Goal: Task Accomplishment & Management: Use online tool/utility

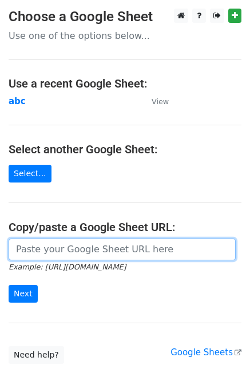
click at [75, 240] on input "url" at bounding box center [122, 250] width 227 height 22
paste input "[URL][DOMAIN_NAME]"
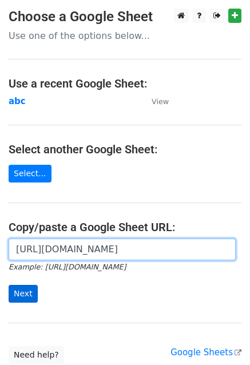
type input "[URL][DOMAIN_NAME]"
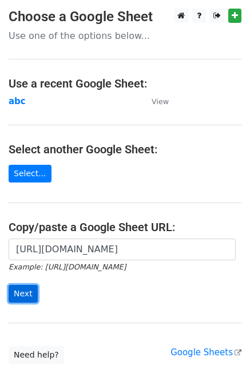
click at [21, 295] on input "Next" at bounding box center [23, 294] width 29 height 18
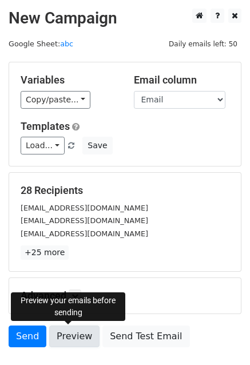
click at [64, 338] on link "Preview" at bounding box center [74, 337] width 50 height 22
click at [74, 341] on link "Preview" at bounding box center [74, 337] width 50 height 22
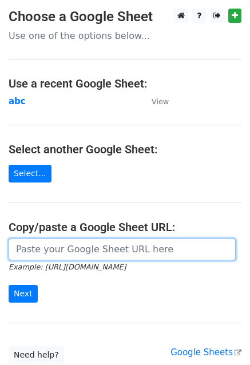
click at [98, 247] on input "url" at bounding box center [122, 250] width 227 height 22
paste input "[URL][DOMAIN_NAME]"
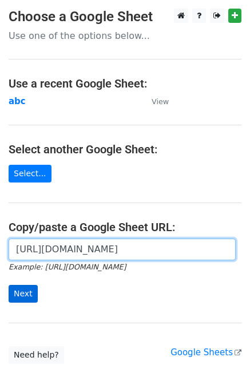
type input "[URL][DOMAIN_NAME]"
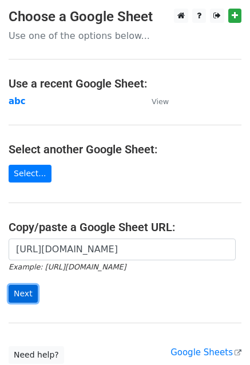
click at [22, 288] on input "Next" at bounding box center [23, 294] width 29 height 18
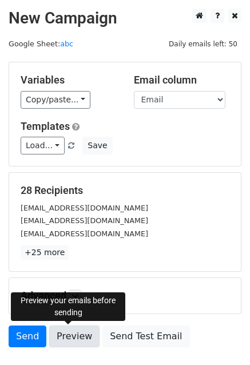
click at [72, 337] on link "Preview" at bounding box center [74, 337] width 50 height 22
click at [67, 343] on link "Preview" at bounding box center [74, 337] width 50 height 22
click at [65, 334] on link "Preview" at bounding box center [74, 337] width 50 height 22
click at [72, 341] on link "Preview" at bounding box center [74, 337] width 50 height 22
click at [69, 331] on link "Preview" at bounding box center [74, 337] width 50 height 22
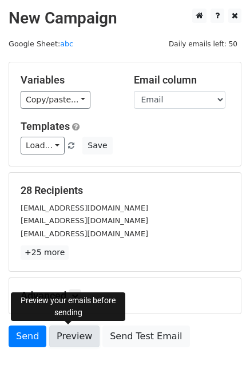
click at [65, 338] on link "Preview" at bounding box center [74, 337] width 50 height 22
click at [65, 341] on link "Preview" at bounding box center [74, 337] width 50 height 22
click at [72, 342] on link "Preview" at bounding box center [74, 337] width 50 height 22
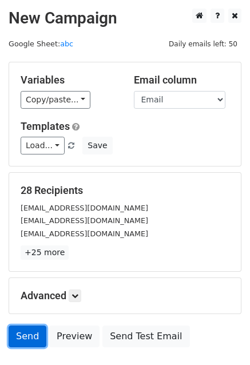
click at [23, 341] on link "Send" at bounding box center [28, 337] width 38 height 22
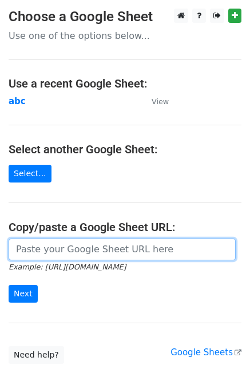
click at [54, 244] on input "url" at bounding box center [122, 250] width 227 height 22
paste input "[URL][DOMAIN_NAME]"
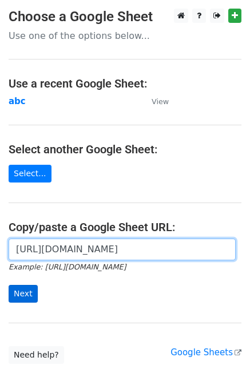
type input "[URL][DOMAIN_NAME]"
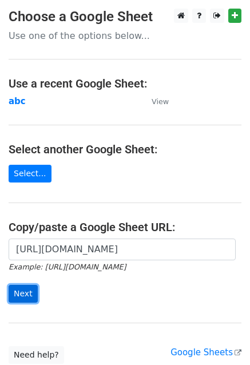
click at [16, 288] on input "Next" at bounding box center [23, 294] width 29 height 18
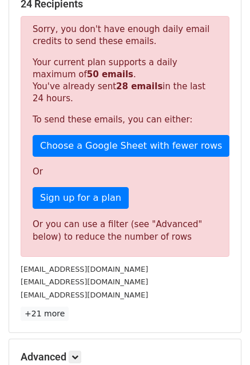
scroll to position [153, 0]
